Goal: Transaction & Acquisition: Purchase product/service

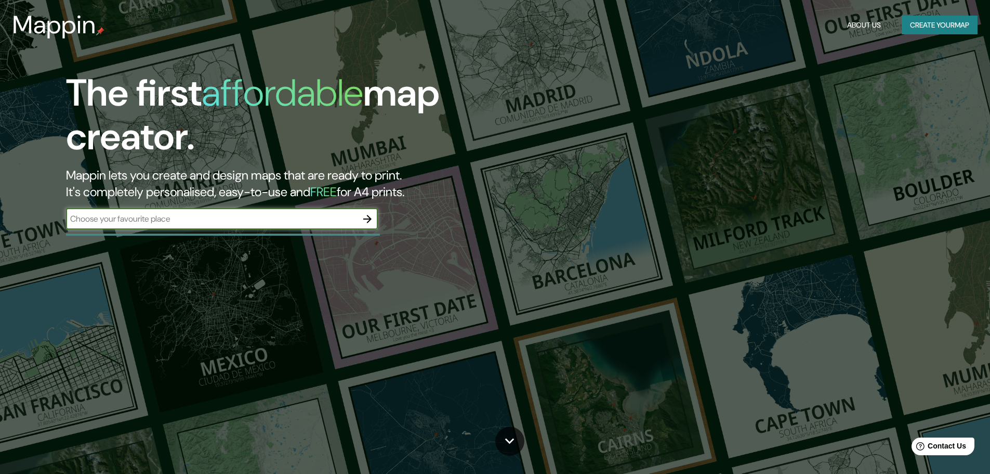
click at [351, 223] on input "text" at bounding box center [211, 219] width 291 height 12
type input "chetumal"
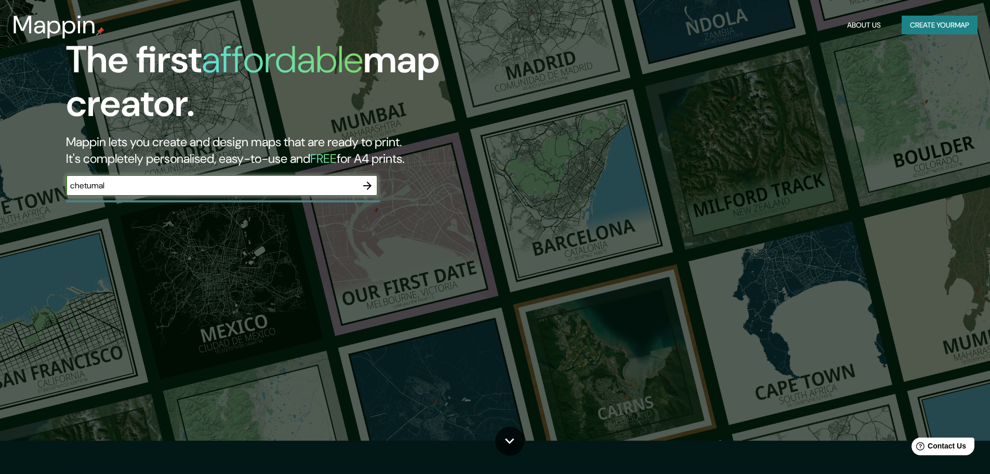
scroll to position [52, 0]
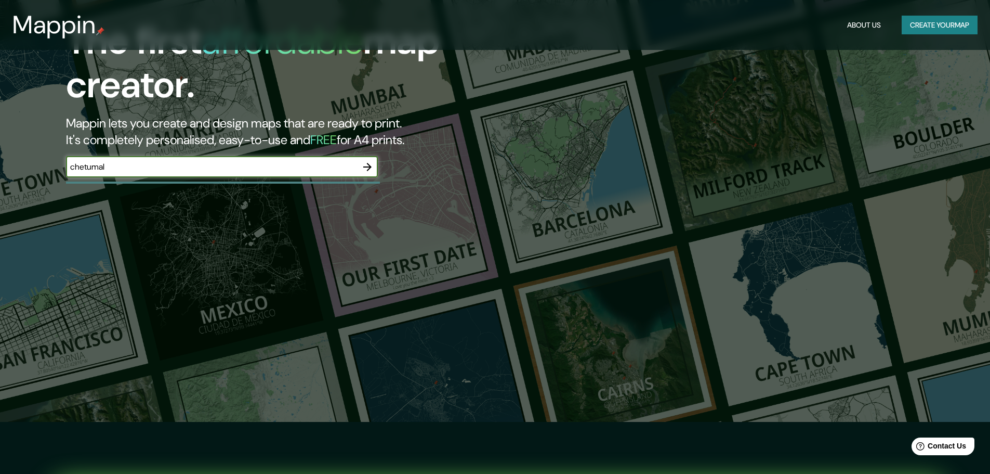
click at [212, 162] on input "chetumal" at bounding box center [211, 167] width 291 height 12
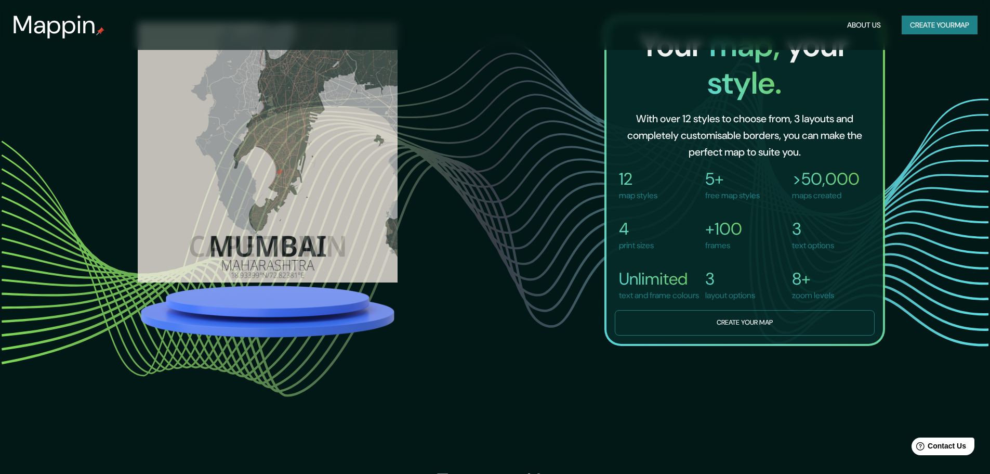
scroll to position [884, 0]
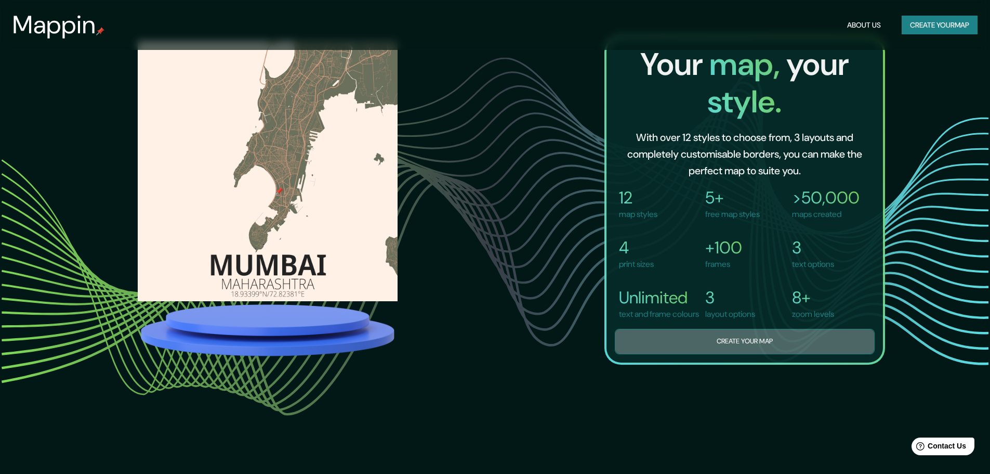
click at [742, 354] on button "Create your map" at bounding box center [745, 341] width 260 height 25
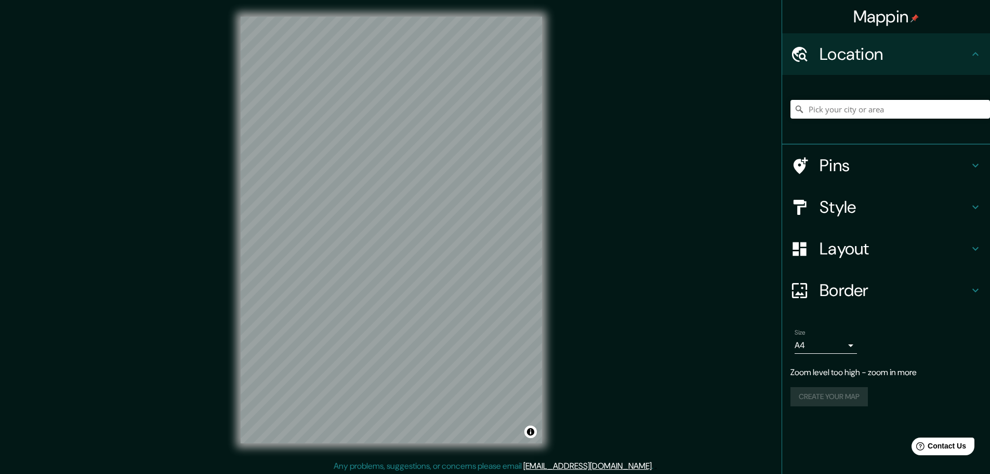
click at [559, 256] on div "Mappin Location Pins Style Layout Border Choose a border. Hint : you can make l…" at bounding box center [495, 238] width 990 height 476
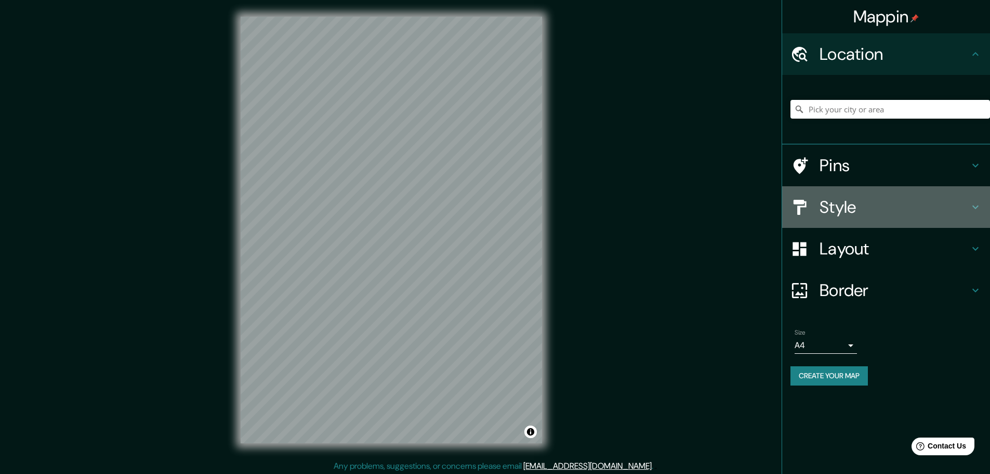
click at [894, 202] on h4 "Style" at bounding box center [895, 207] width 150 height 21
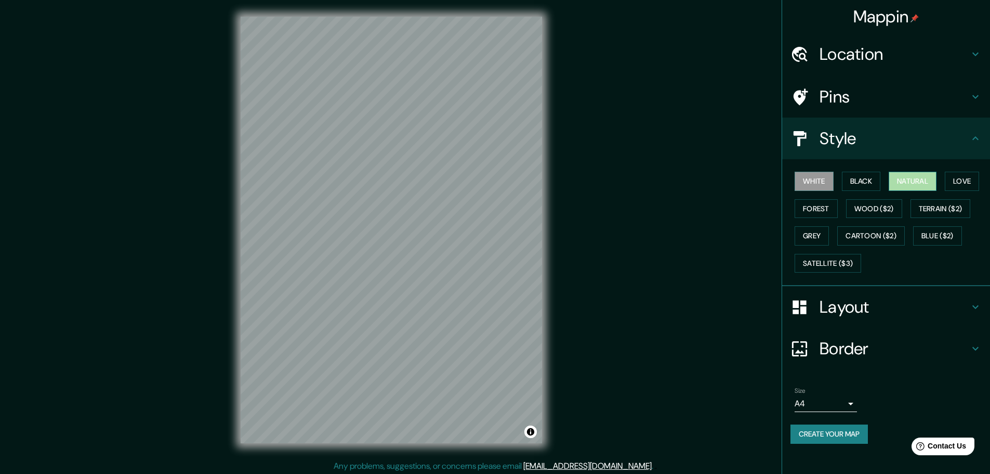
click at [909, 179] on button "Natural" at bounding box center [913, 181] width 48 height 19
click at [823, 209] on button "Forest" at bounding box center [816, 208] width 43 height 19
click at [879, 208] on button "Wood ($2)" at bounding box center [874, 208] width 56 height 19
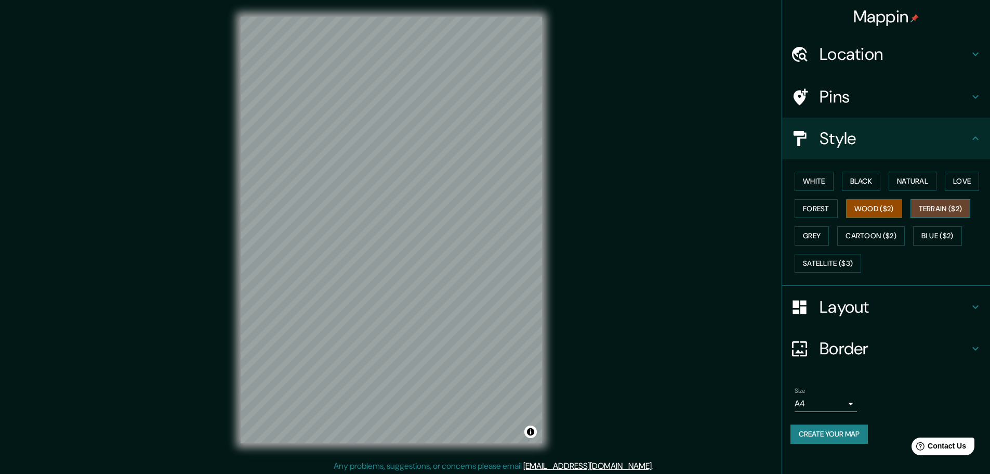
click at [948, 203] on button "Terrain ($2)" at bounding box center [941, 208] width 60 height 19
click at [839, 263] on button "Satellite ($3)" at bounding box center [828, 263] width 67 height 19
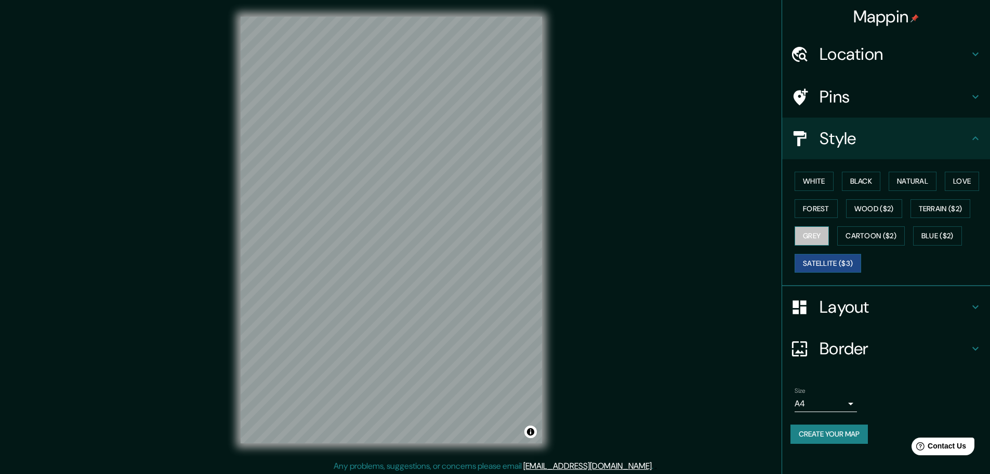
click at [825, 240] on button "Grey" at bounding box center [812, 235] width 34 height 19
click at [824, 181] on button "White" at bounding box center [814, 181] width 39 height 19
click at [859, 184] on button "Black" at bounding box center [861, 181] width 39 height 19
click at [934, 180] on button "Natural" at bounding box center [913, 181] width 48 height 19
click at [963, 184] on button "Love" at bounding box center [962, 181] width 34 height 19
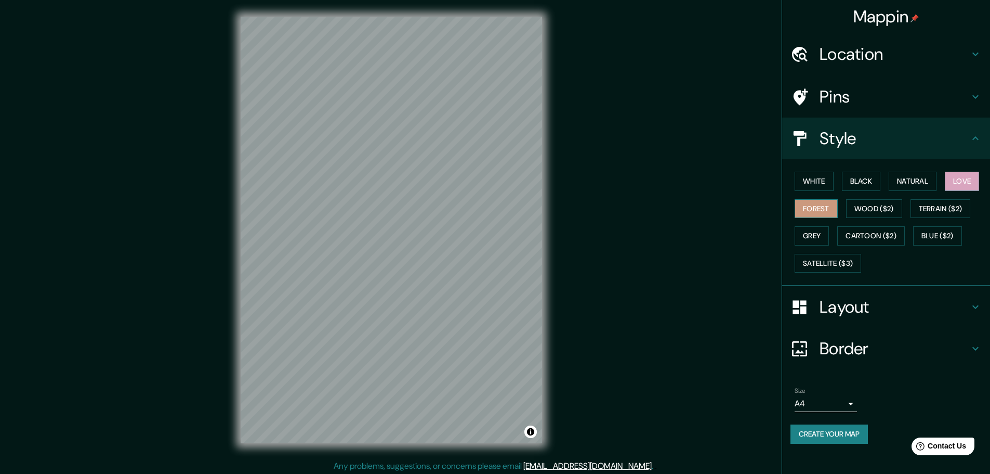
click at [824, 216] on button "Forest" at bounding box center [816, 208] width 43 height 19
click at [906, 190] on button "Natural" at bounding box center [913, 181] width 48 height 19
click at [898, 100] on h4 "Pins" at bounding box center [895, 96] width 150 height 21
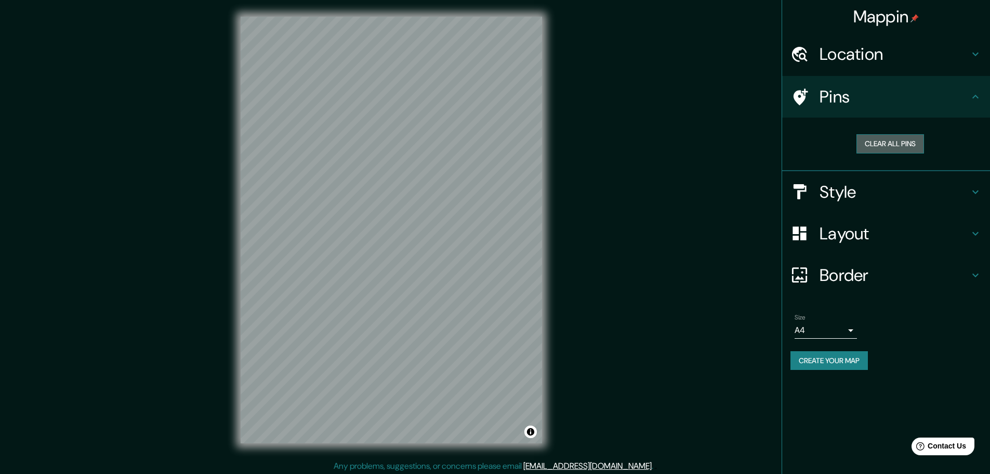
click at [895, 145] on button "Clear all pins" at bounding box center [891, 143] width 68 height 19
click at [886, 146] on button "Clear all pins" at bounding box center [891, 143] width 68 height 19
click at [877, 96] on h4 "Pins" at bounding box center [895, 96] width 150 height 21
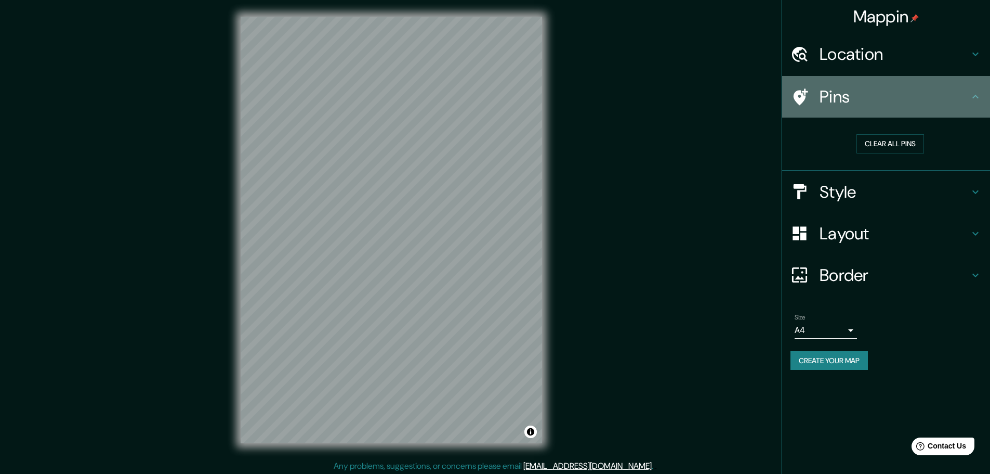
click at [909, 97] on h4 "Pins" at bounding box center [895, 96] width 150 height 21
click at [968, 116] on div "Pins" at bounding box center [886, 97] width 208 height 42
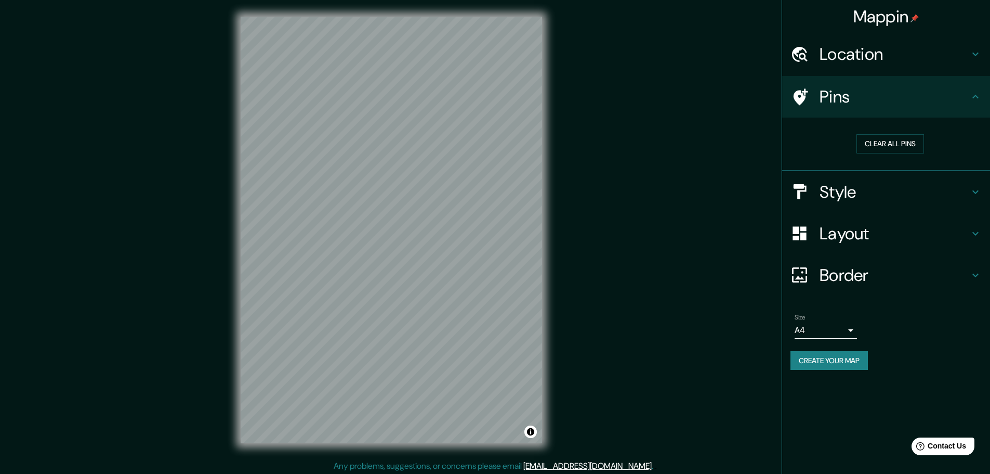
click at [978, 134] on div "Clear all pins" at bounding box center [890, 143] width 183 height 19
click at [932, 87] on h4 "Pins" at bounding box center [895, 96] width 150 height 21
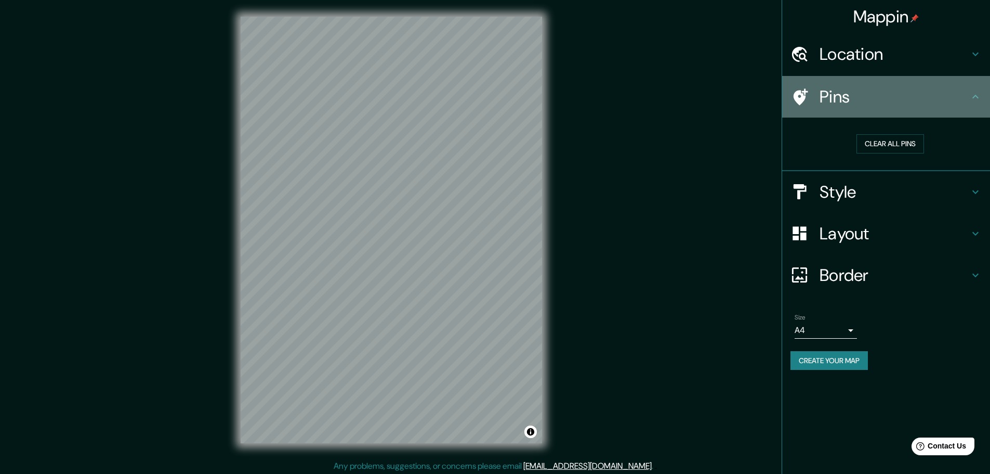
click at [980, 89] on div "Pins" at bounding box center [886, 97] width 208 height 42
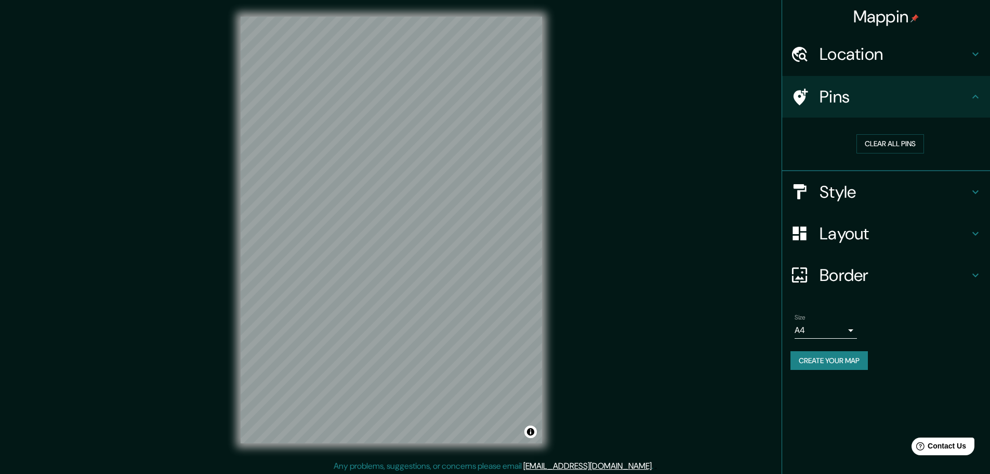
click at [977, 95] on icon at bounding box center [976, 96] width 12 height 12
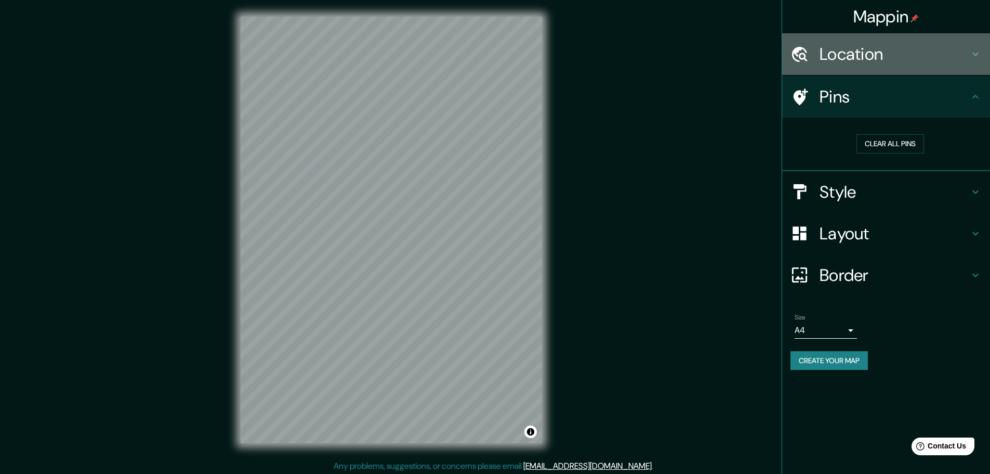
click at [970, 50] on icon at bounding box center [976, 54] width 12 height 12
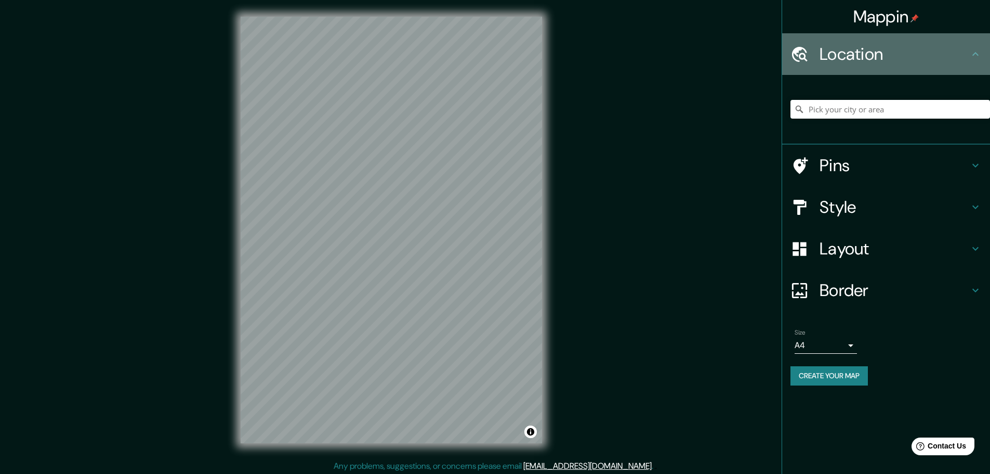
click at [970, 50] on icon at bounding box center [976, 54] width 12 height 12
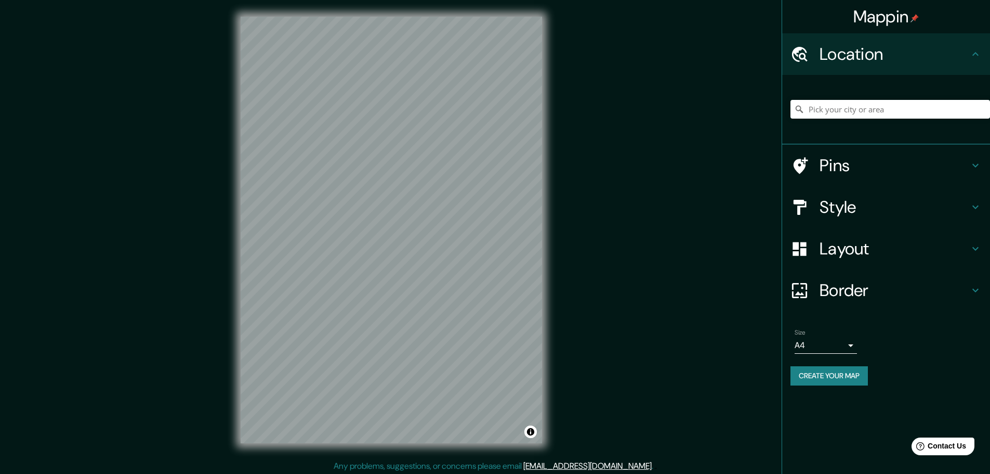
click at [973, 175] on div "Pins" at bounding box center [886, 166] width 208 height 42
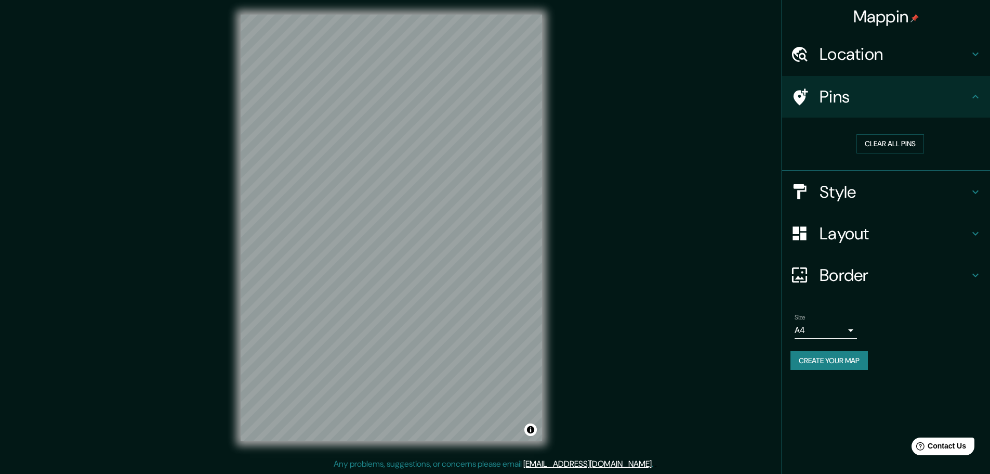
scroll to position [3, 0]
click at [970, 238] on icon at bounding box center [976, 233] width 12 height 12
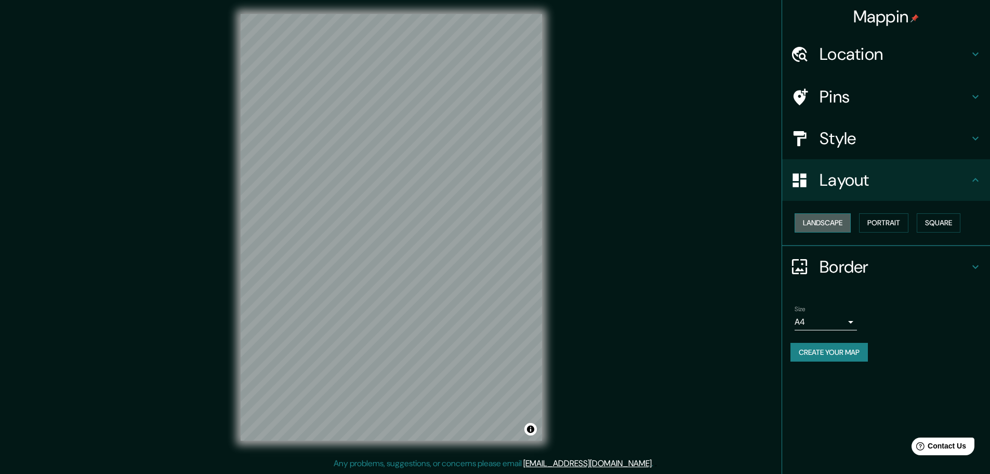
click at [822, 226] on button "Landscape" at bounding box center [823, 222] width 56 height 19
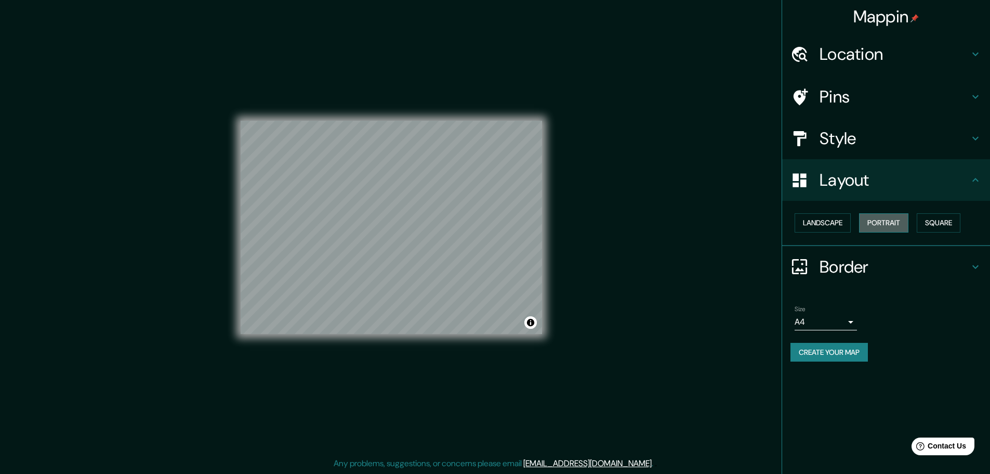
click at [895, 217] on button "Portrait" at bounding box center [883, 222] width 49 height 19
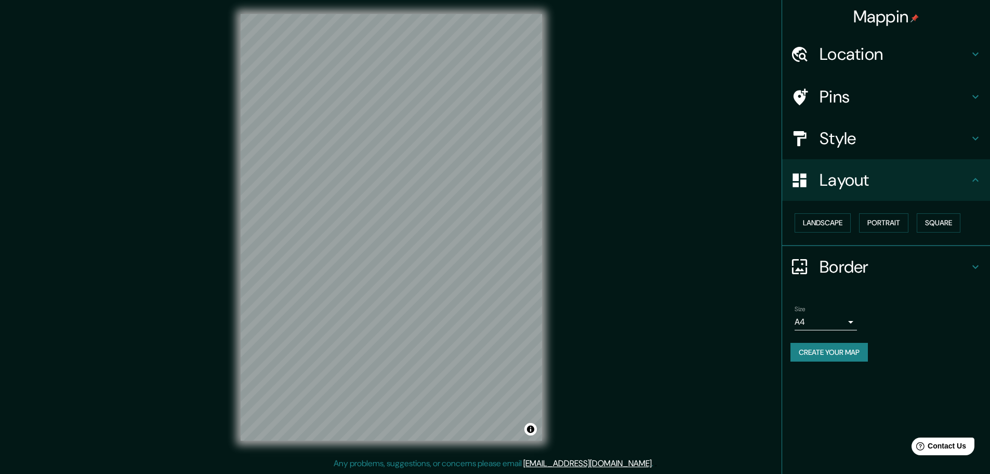
click at [970, 229] on div "Landscape [GEOGRAPHIC_DATA]" at bounding box center [891, 223] width 200 height 28
click at [950, 229] on button "Square" at bounding box center [939, 222] width 44 height 19
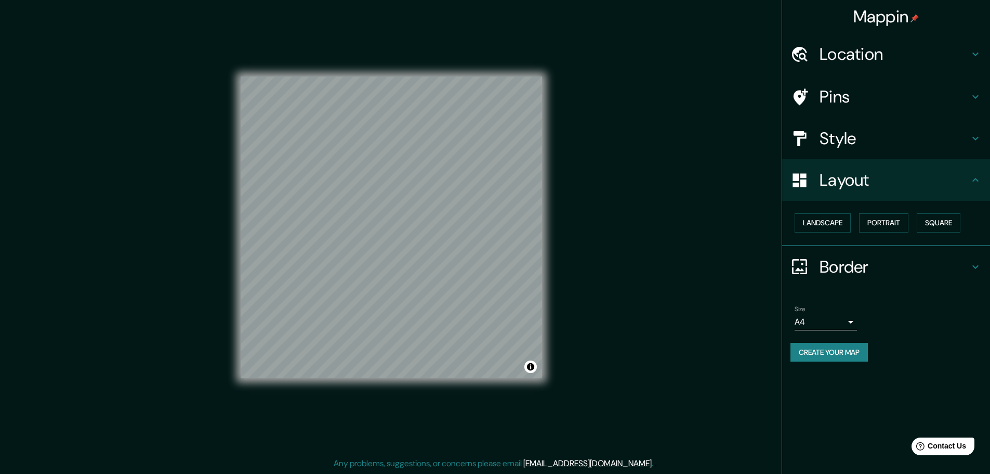
drag, startPoint x: 660, startPoint y: 216, endPoint x: 642, endPoint y: 232, distance: 24.7
click at [642, 232] on div "Mappin Location Pins Style Layout Landscape Portrait Square Border Choose a bor…" at bounding box center [495, 235] width 990 height 476
click at [951, 182] on h4 "Layout" at bounding box center [895, 179] width 150 height 21
click at [919, 268] on h4 "Border" at bounding box center [895, 266] width 150 height 21
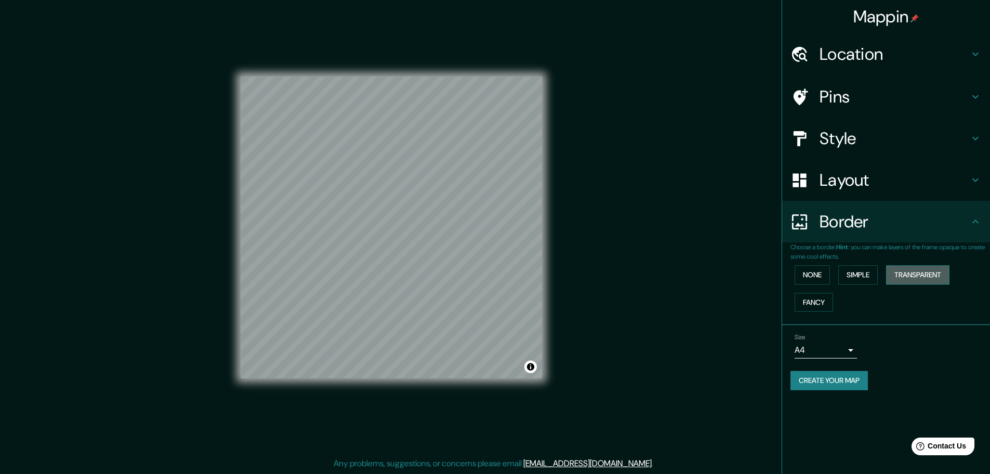
click at [930, 278] on button "Transparent" at bounding box center [917, 274] width 63 height 19
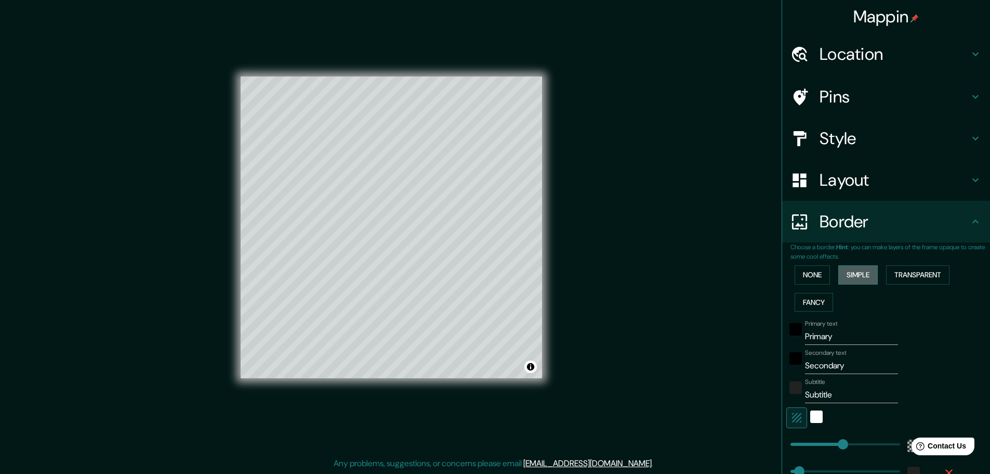
click at [843, 273] on button "Simple" at bounding box center [859, 274] width 40 height 19
click at [822, 274] on button "None" at bounding box center [812, 274] width 35 height 19
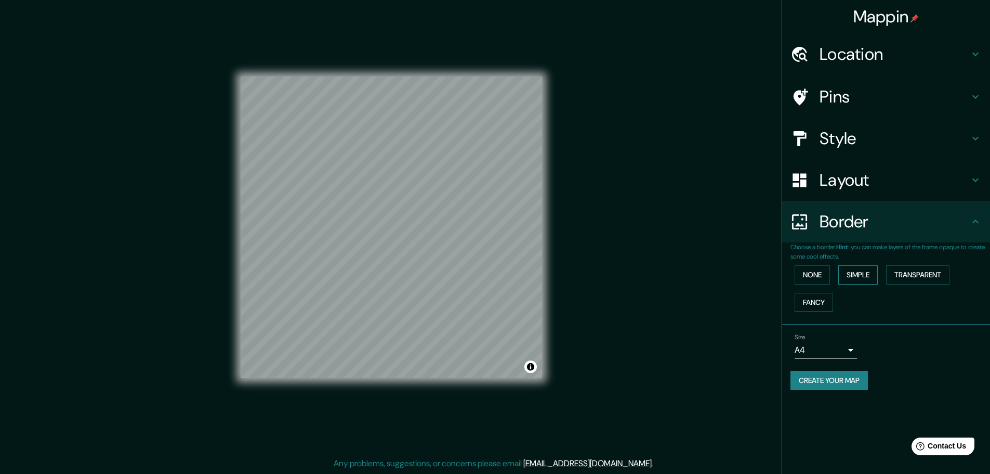
click at [870, 277] on button "Simple" at bounding box center [859, 274] width 40 height 19
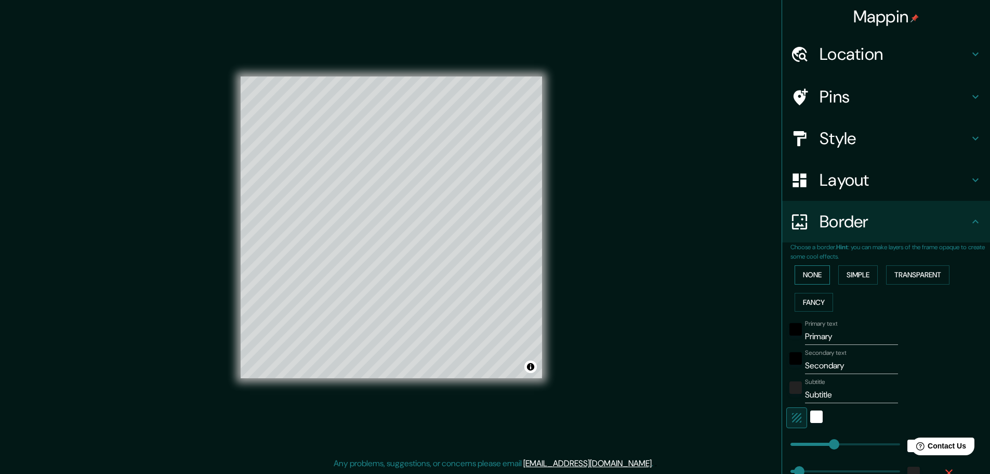
click at [821, 276] on button "None" at bounding box center [812, 274] width 35 height 19
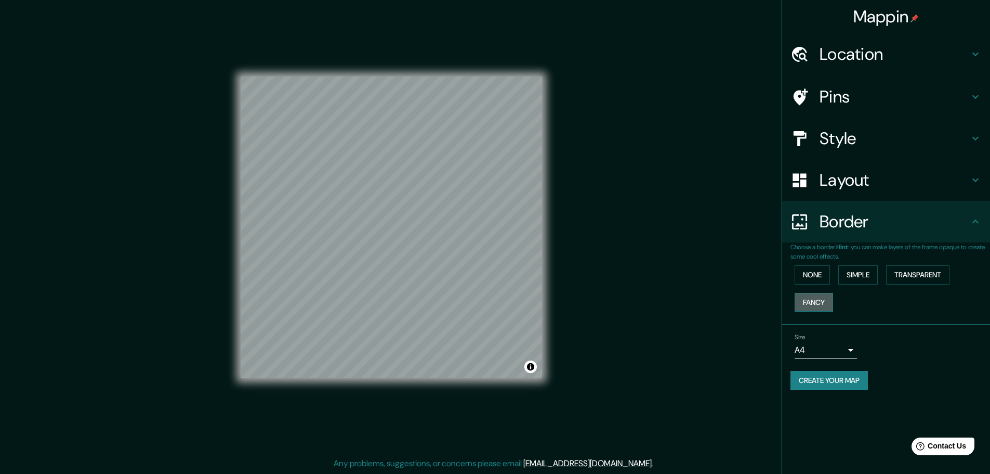
click at [824, 298] on button "Fancy" at bounding box center [814, 302] width 38 height 19
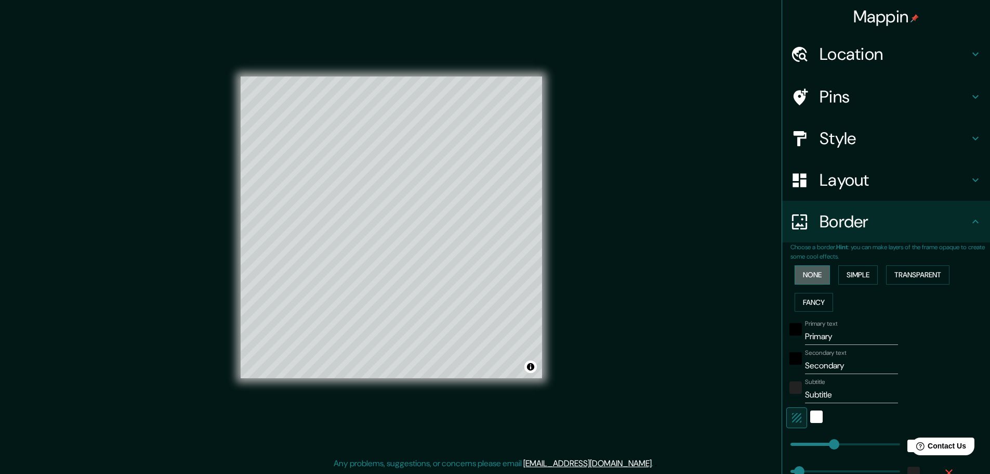
click at [808, 279] on button "None" at bounding box center [812, 274] width 35 height 19
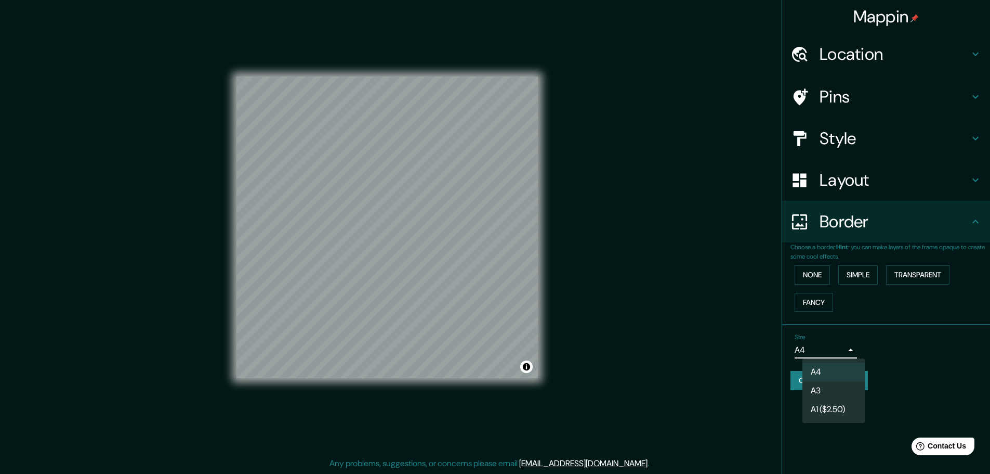
click at [850, 350] on body "Mappin Location Pins Style Layout Border Choose a border. Hint : you can make l…" at bounding box center [495, 234] width 990 height 474
click at [913, 347] on div at bounding box center [499, 237] width 998 height 474
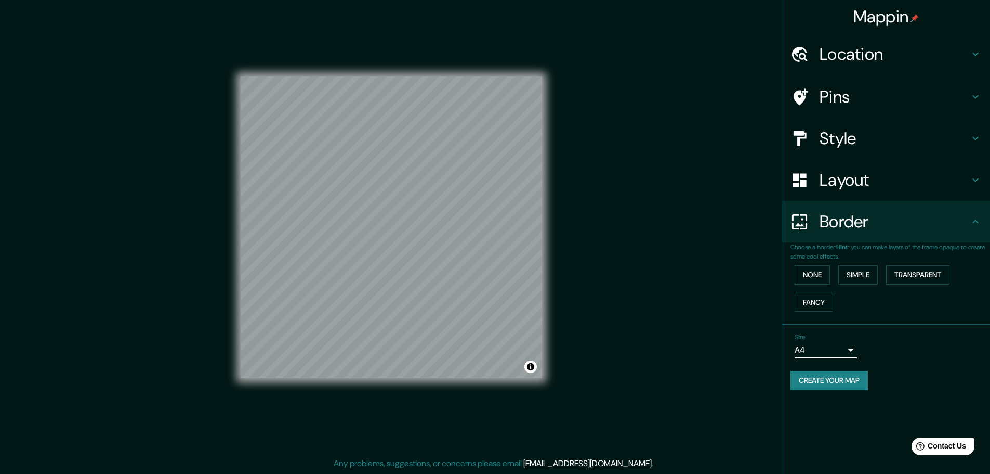
click at [839, 378] on button "Create your map" at bounding box center [829, 380] width 77 height 19
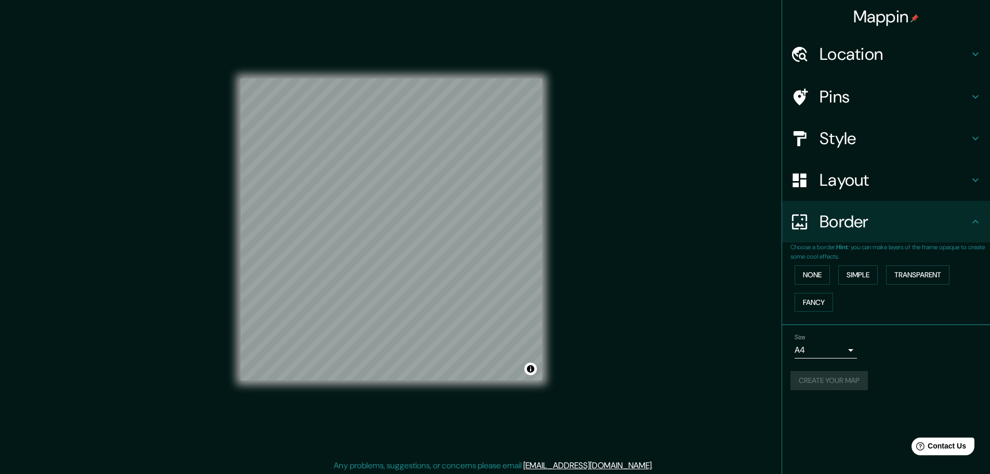
scroll to position [0, 0]
click at [851, 386] on div "Create your map" at bounding box center [886, 380] width 191 height 19
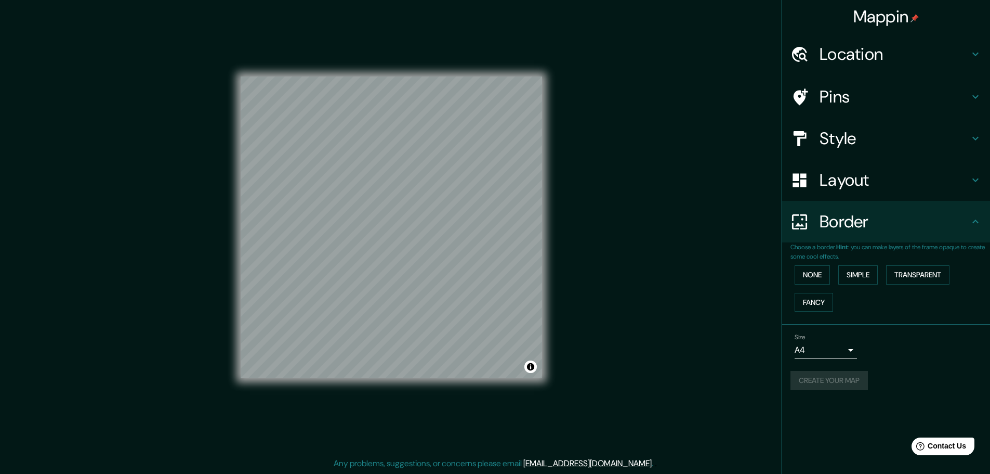
click at [944, 228] on h4 "Border" at bounding box center [895, 221] width 150 height 21
